Goal: Understand process/instructions: Learn how to perform a task or action

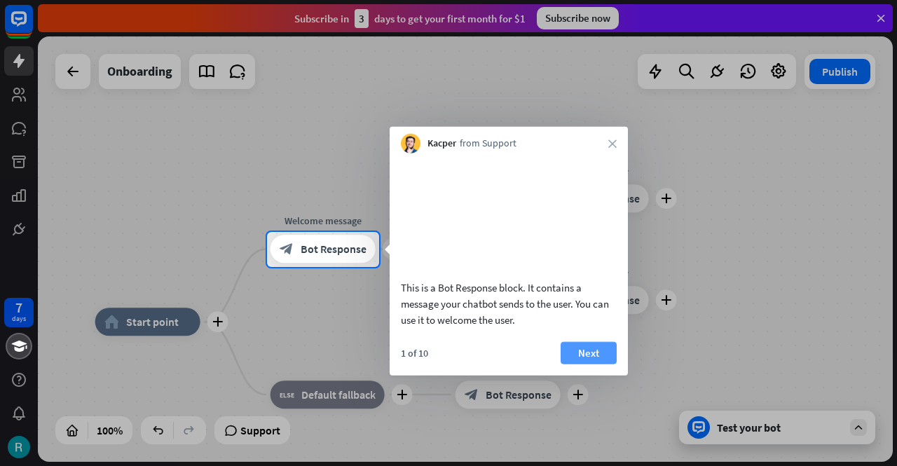
click at [602, 346] on button "Next" at bounding box center [589, 352] width 56 height 22
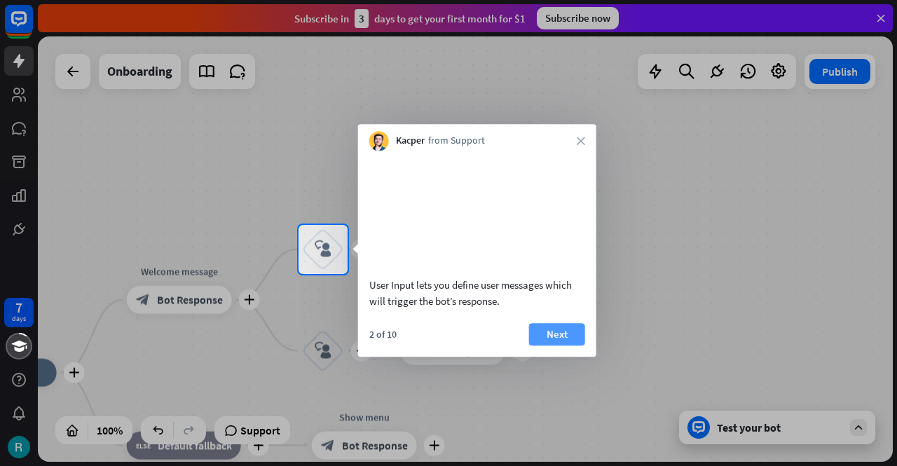
click at [551, 346] on button "Next" at bounding box center [557, 334] width 56 height 22
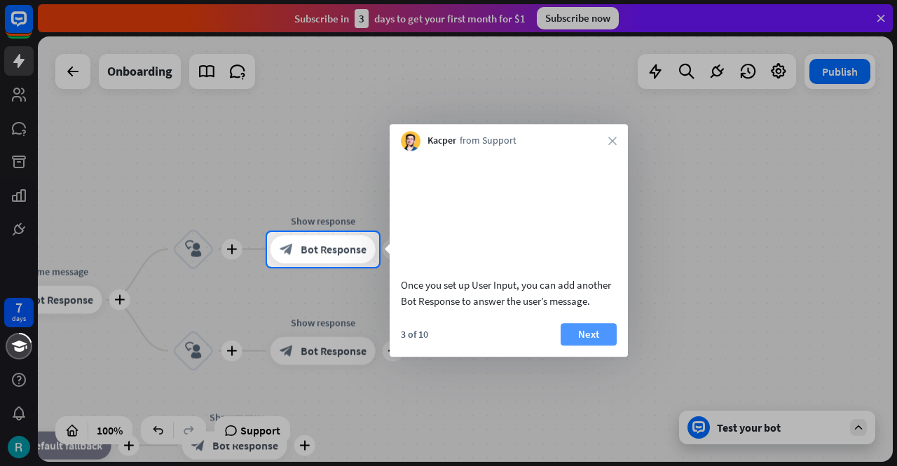
click at [585, 346] on button "Next" at bounding box center [589, 334] width 56 height 22
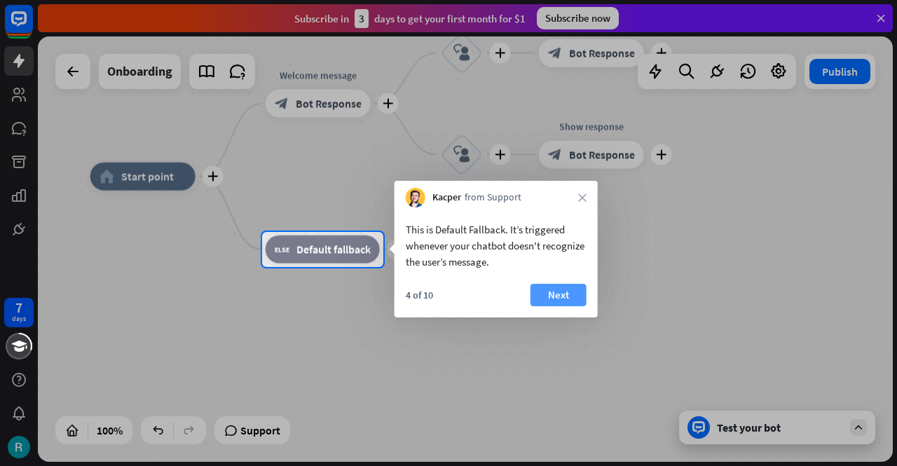
click at [564, 298] on button "Next" at bounding box center [559, 295] width 56 height 22
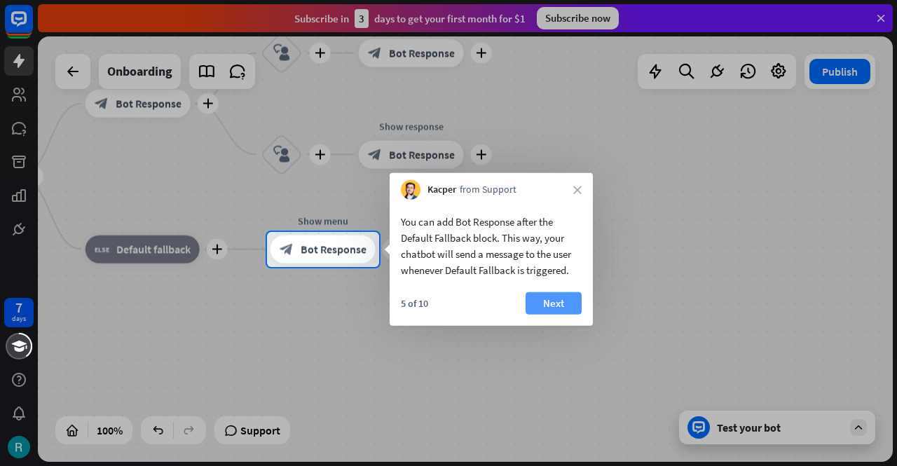
click at [561, 305] on button "Next" at bounding box center [554, 303] width 56 height 22
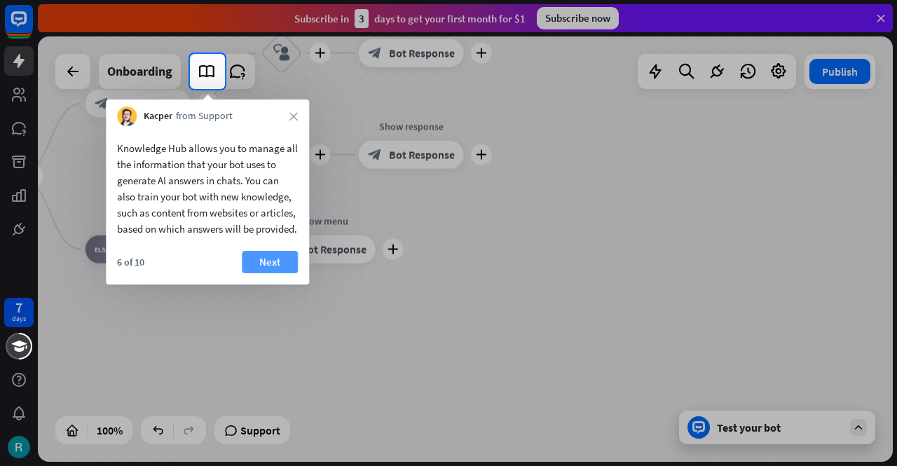
click at [269, 273] on button "Next" at bounding box center [270, 262] width 56 height 22
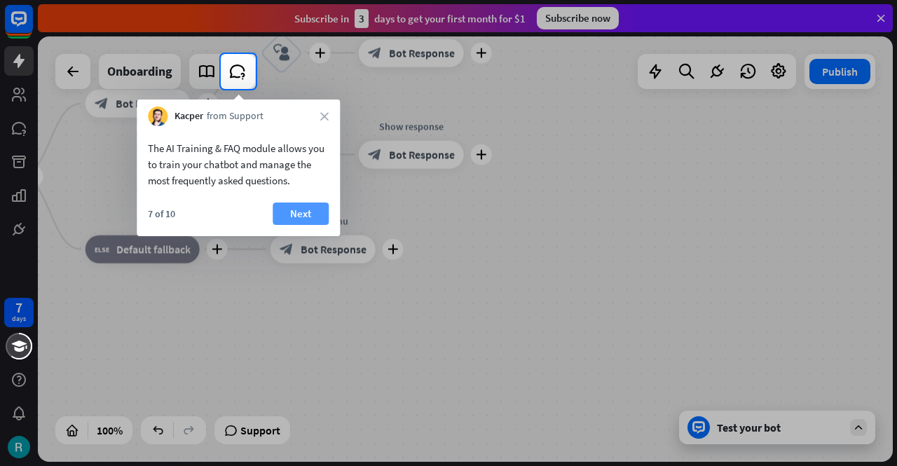
click at [303, 210] on button "Next" at bounding box center [301, 214] width 56 height 22
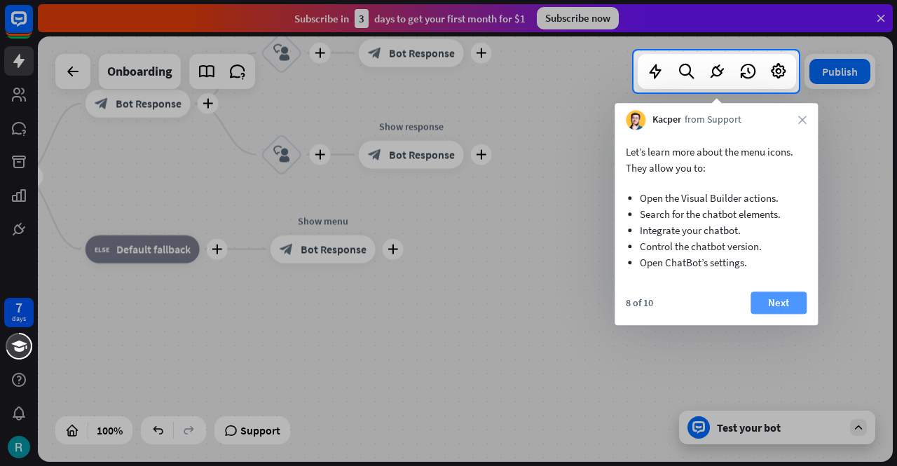
click at [769, 297] on button "Next" at bounding box center [779, 303] width 56 height 22
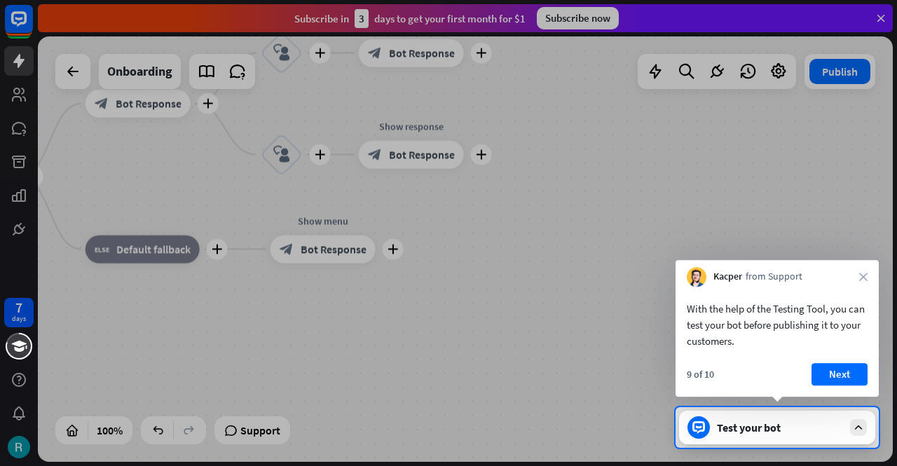
drag, startPoint x: 850, startPoint y: 379, endPoint x: 829, endPoint y: 369, distance: 22.6
click at [848, 377] on button "Next" at bounding box center [840, 374] width 56 height 22
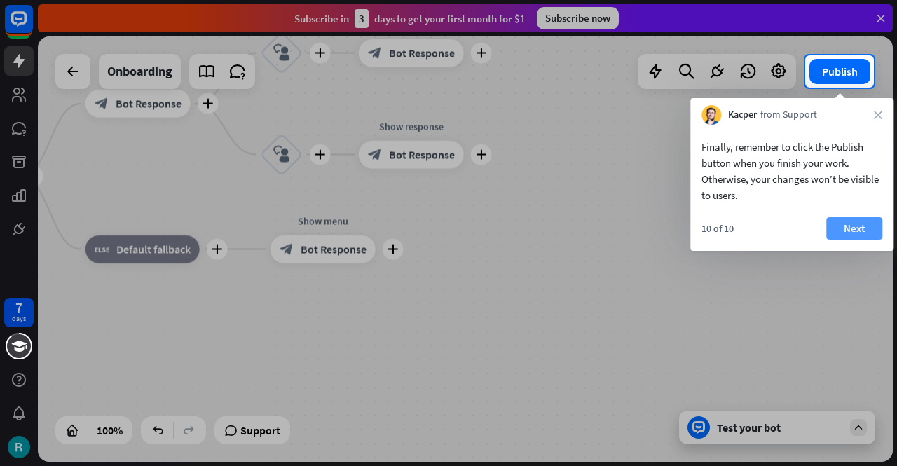
click at [864, 234] on button "Next" at bounding box center [855, 228] width 56 height 22
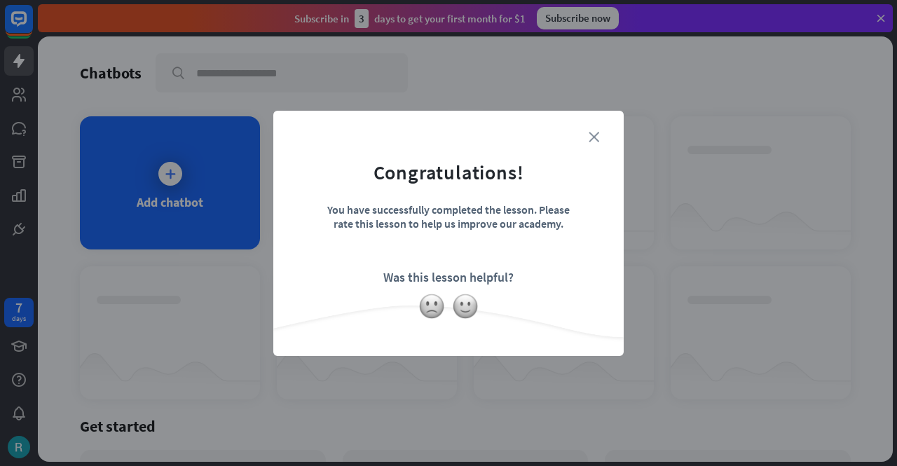
click at [595, 133] on icon "close" at bounding box center [594, 137] width 11 height 11
